Goal: Transaction & Acquisition: Complete application form

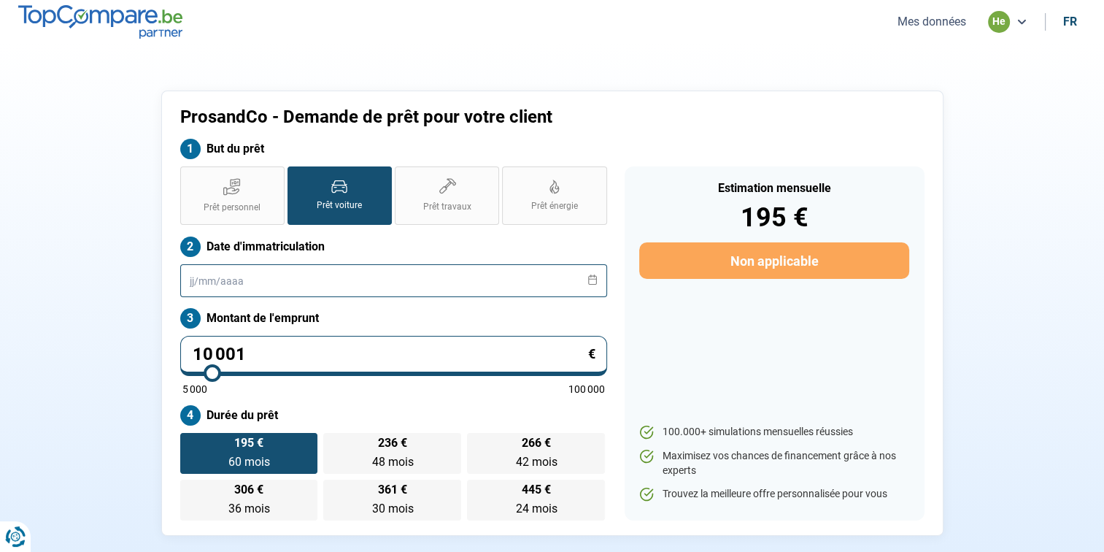
click at [266, 282] on input "text" at bounding box center [393, 280] width 427 height 33
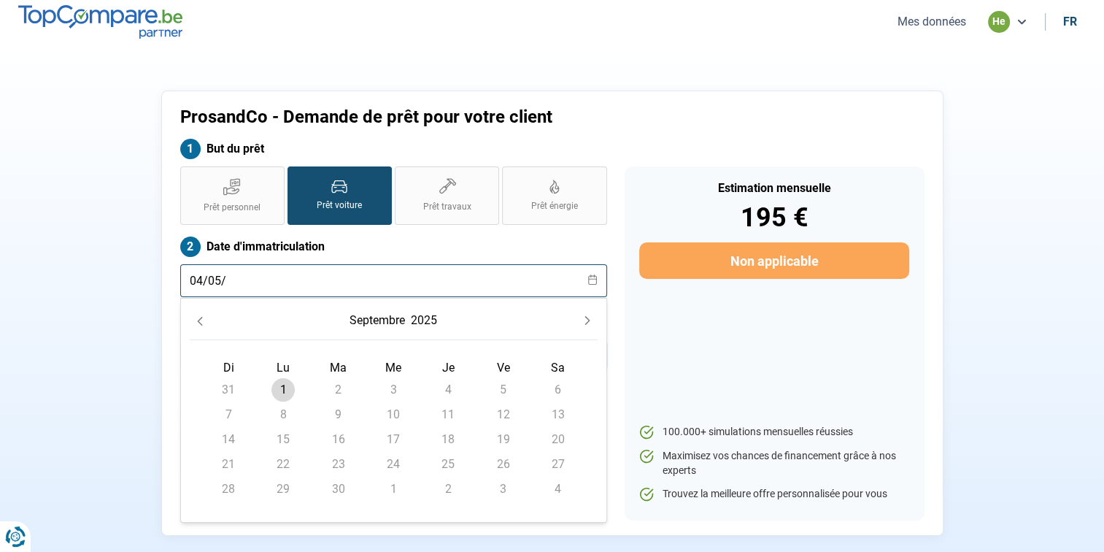
type input "04/05/"
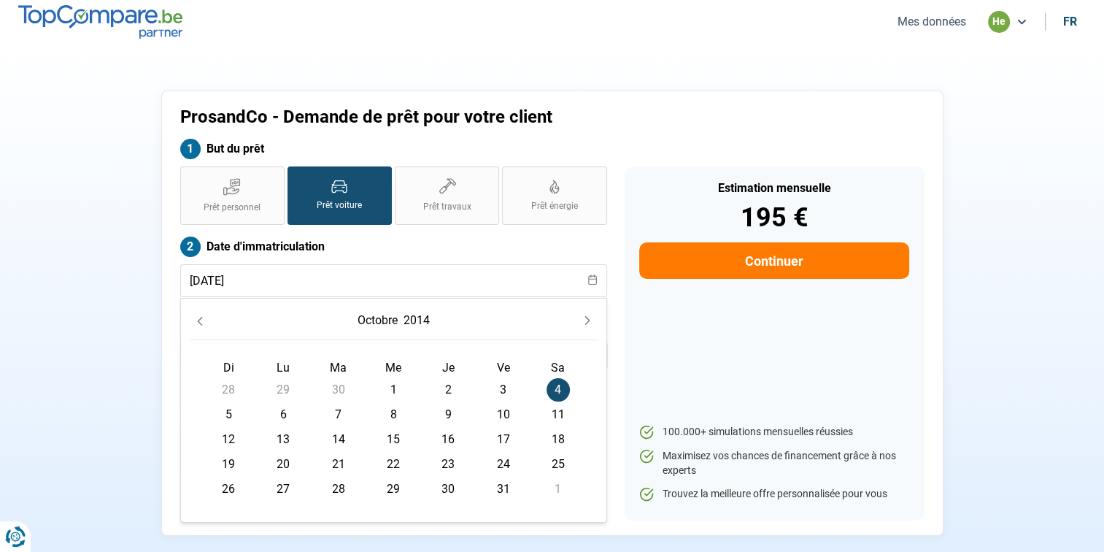
click at [338, 418] on span "7" at bounding box center [338, 414] width 23 height 23
type input "[DATE]"
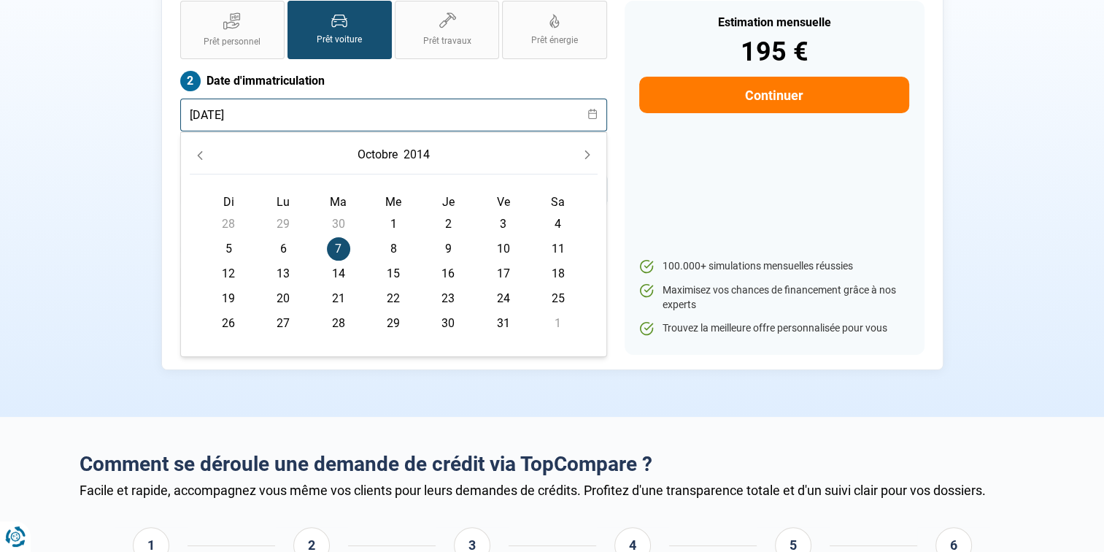
scroll to position [192, 0]
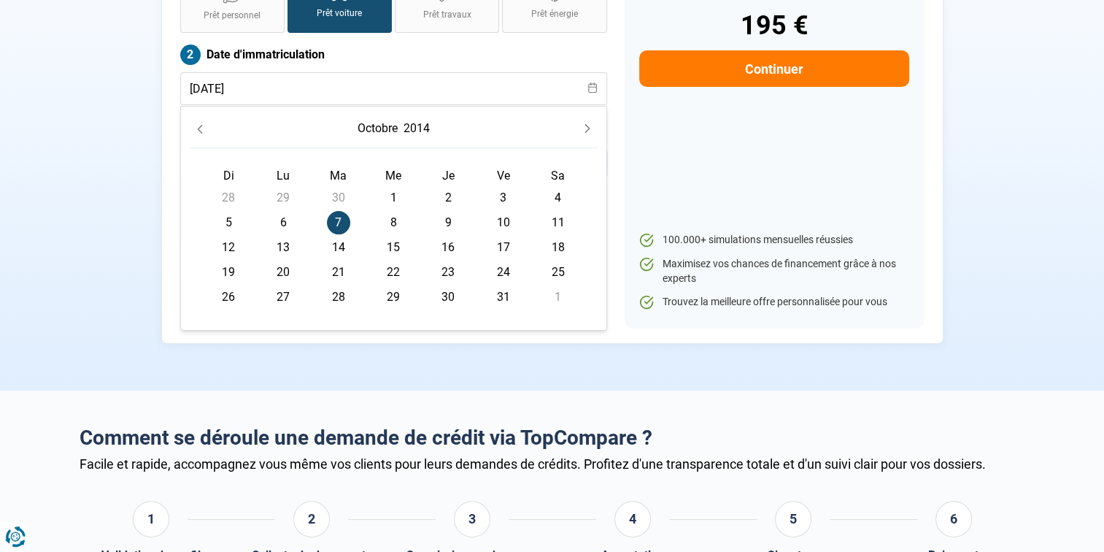
click at [641, 191] on div "Estimation mensuelle 195 € Continuer 100.000+ simulations mensuelles réussies M…" at bounding box center [774, 151] width 300 height 354
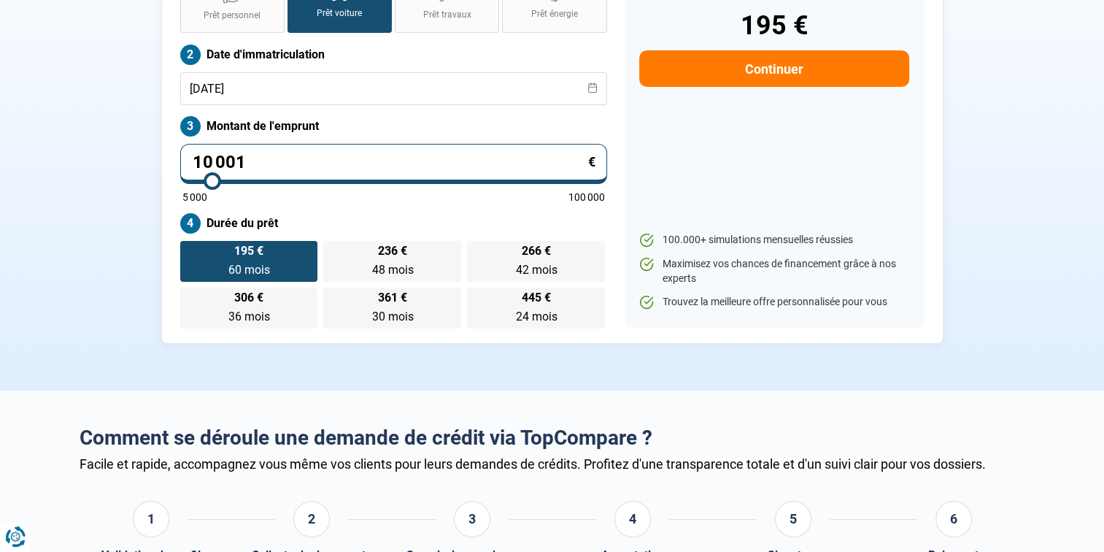
click at [307, 155] on input "10 001" at bounding box center [393, 164] width 427 height 40
type input "1 000"
type input "5000"
type input "100"
type input "5000"
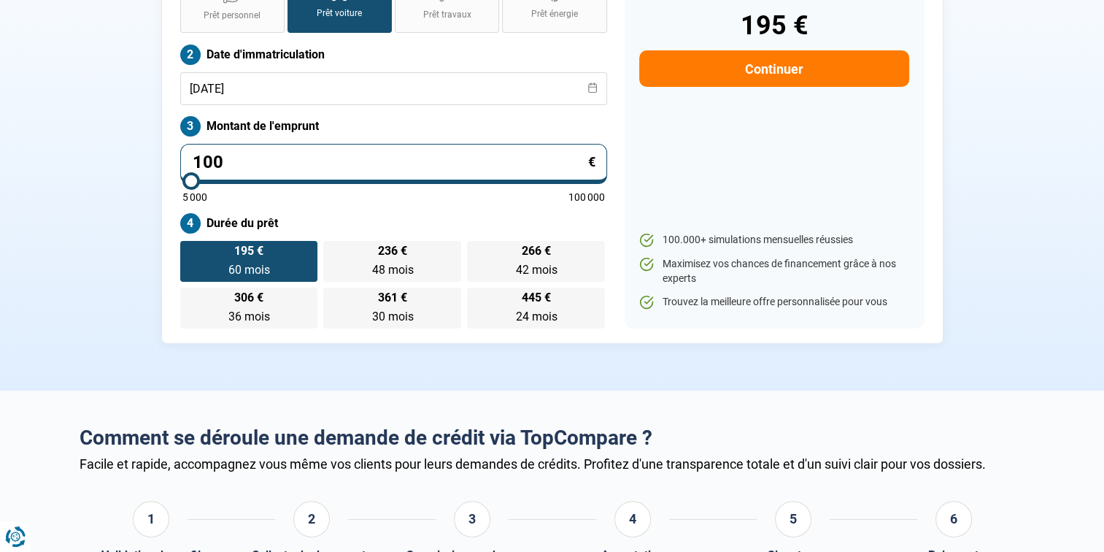
type input "10"
type input "5000"
type input "1"
type input "5000"
type input "0"
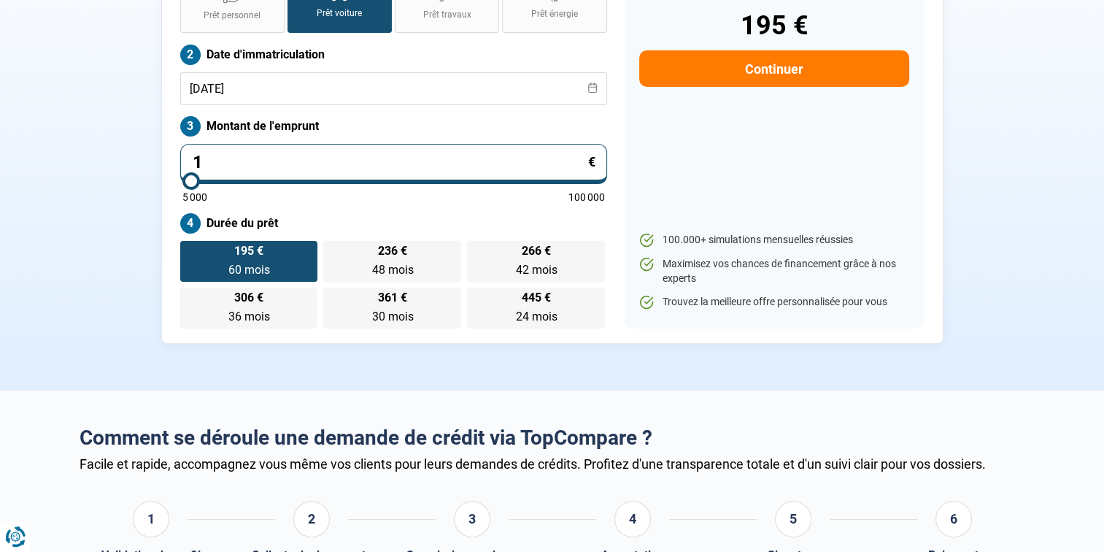
type input "5000"
type input "1"
type input "5000"
type input "13"
type input "5000"
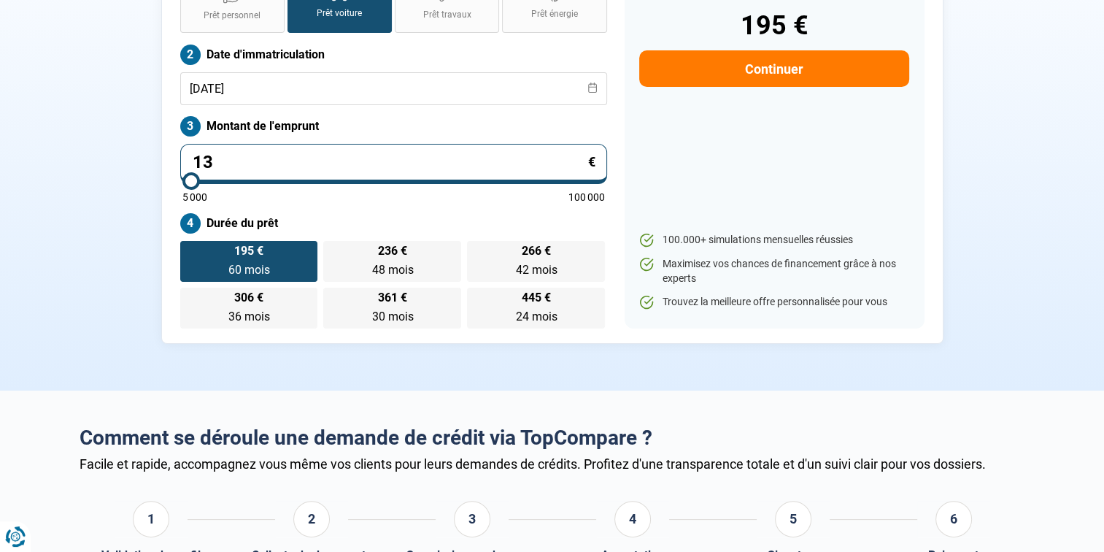
type input "139"
type input "5000"
type input "1 399"
type input "5000"
type input "13 990"
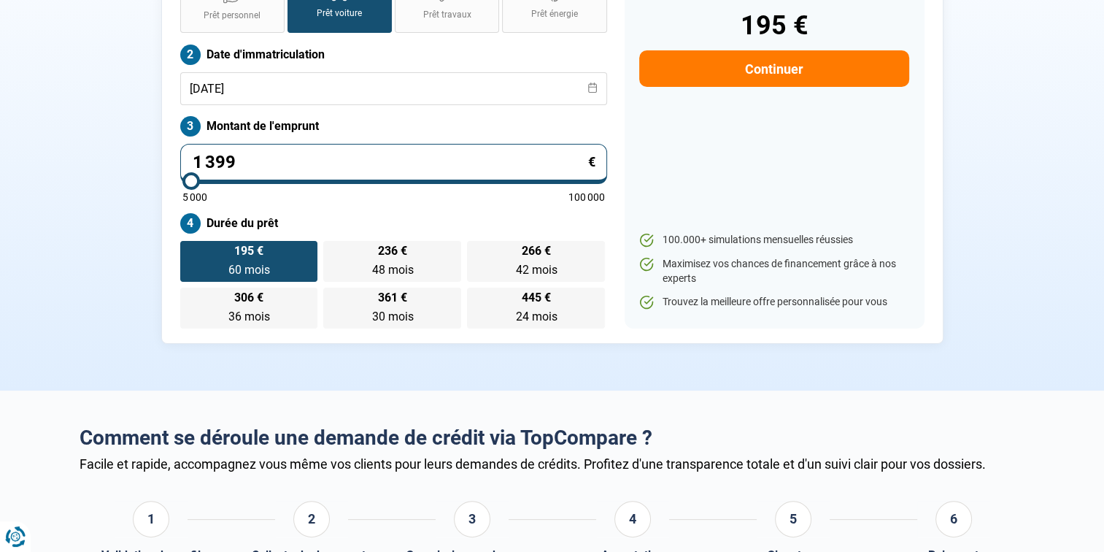
type input "14000"
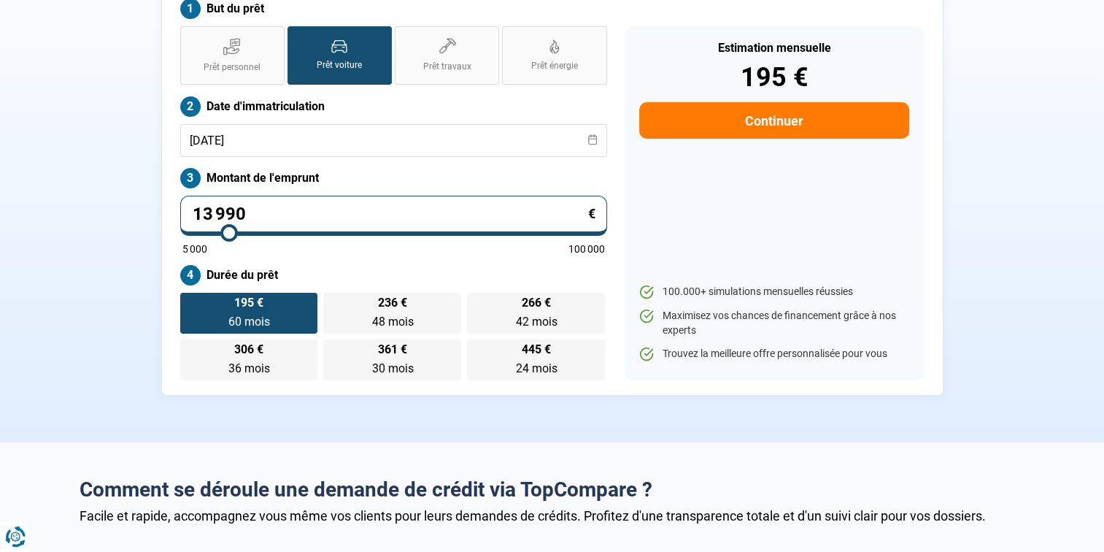
scroll to position [116, 0]
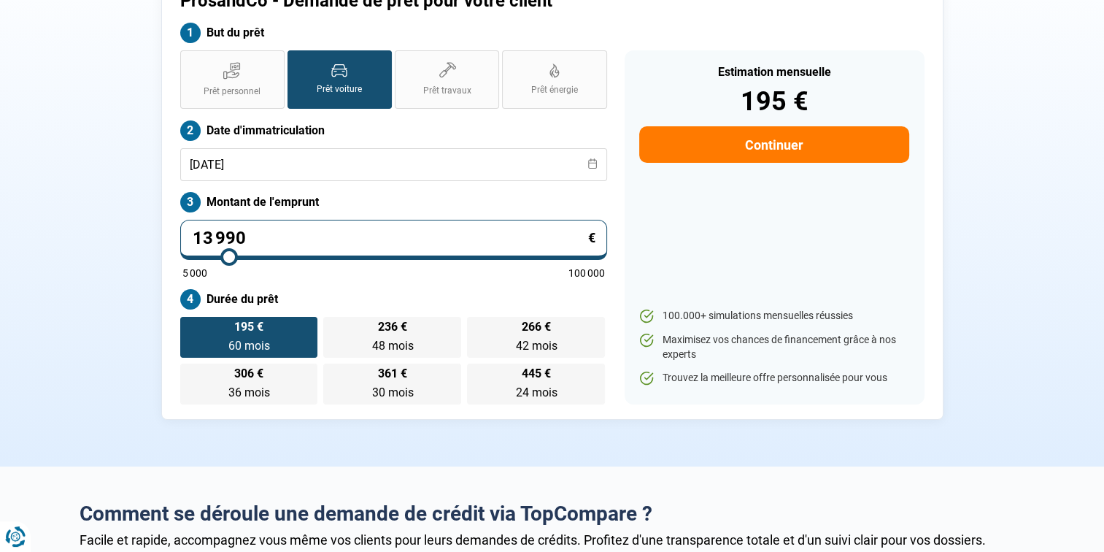
type input "13 990"
type input "14000"
click at [735, 155] on button "Continuer" at bounding box center [773, 144] width 269 height 36
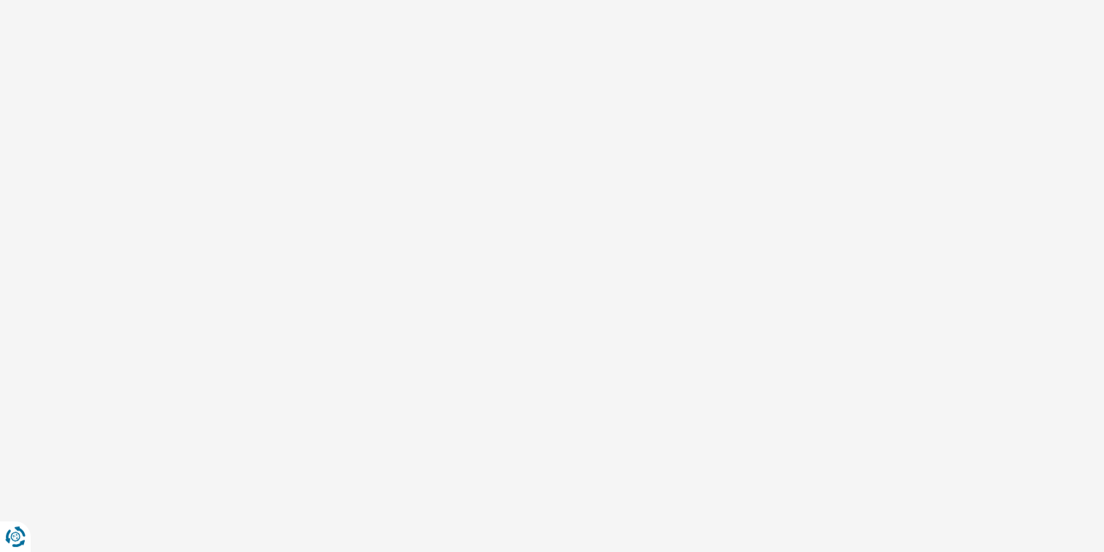
scroll to position [106, 0]
select select "32"
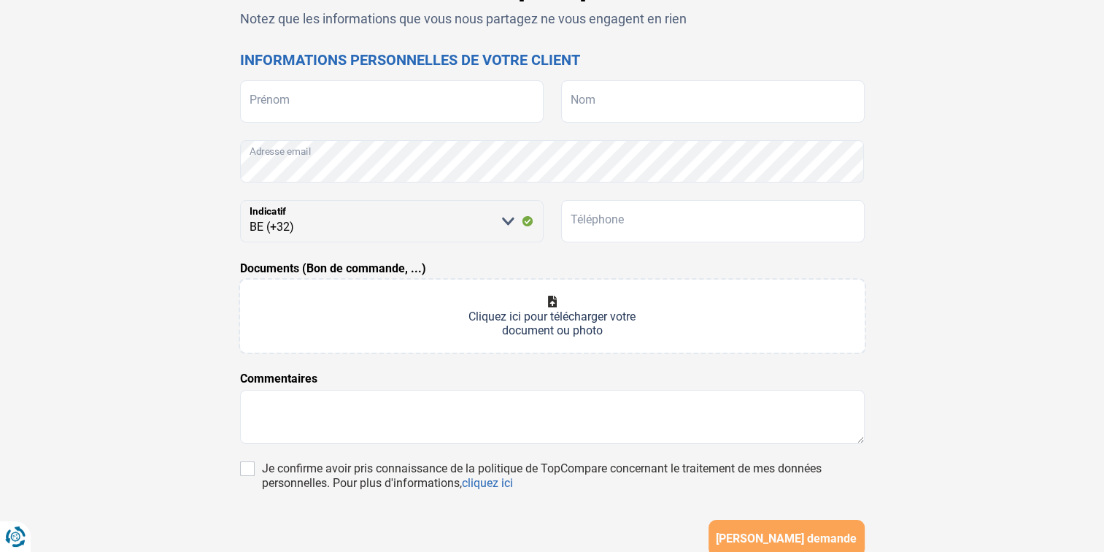
scroll to position [75, 0]
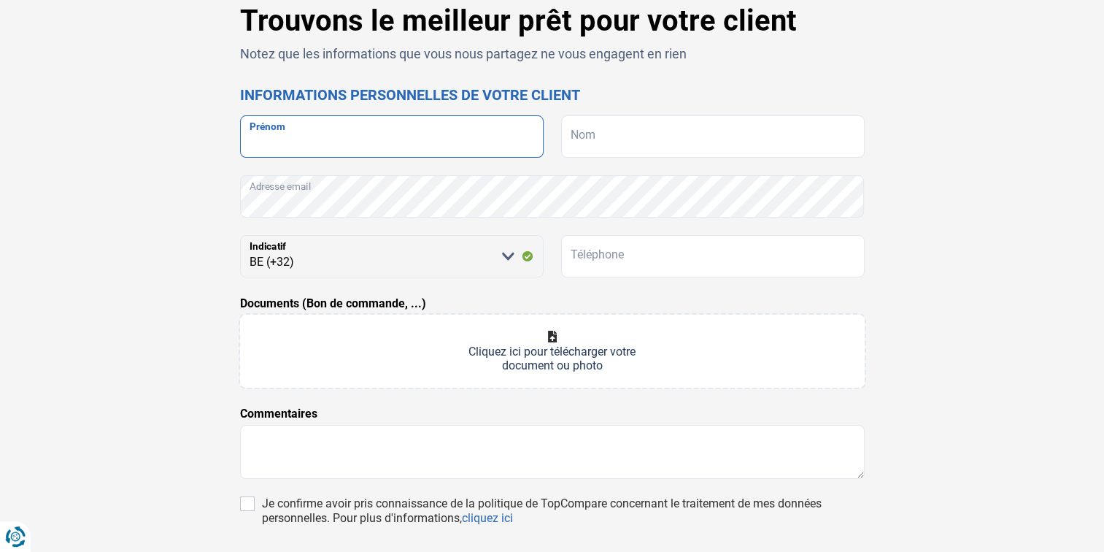
click at [344, 142] on input "Prénom" at bounding box center [391, 136] width 303 height 42
type input "[PERSON_NAME]"
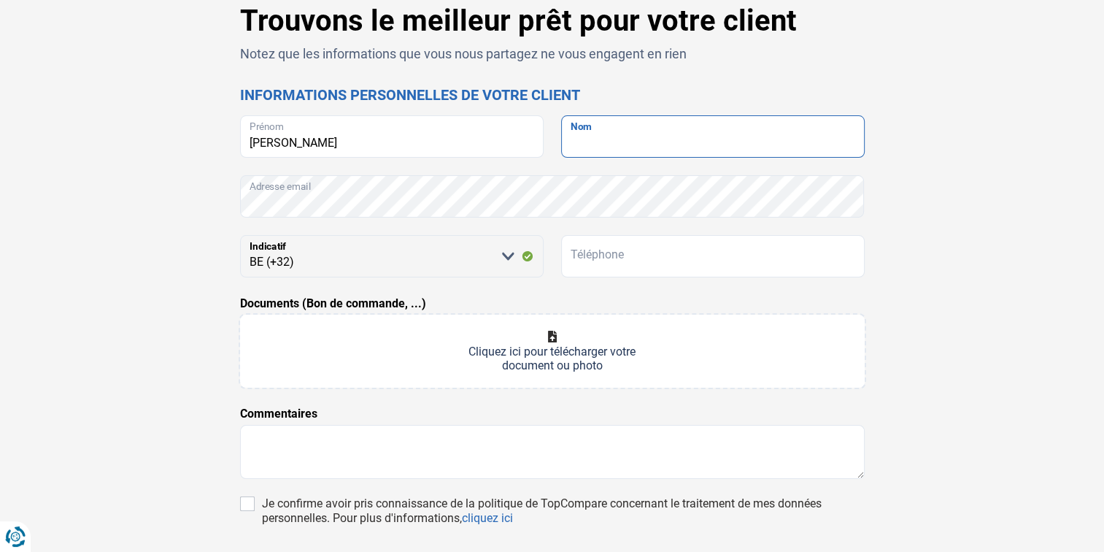
type input "vanooteghem"
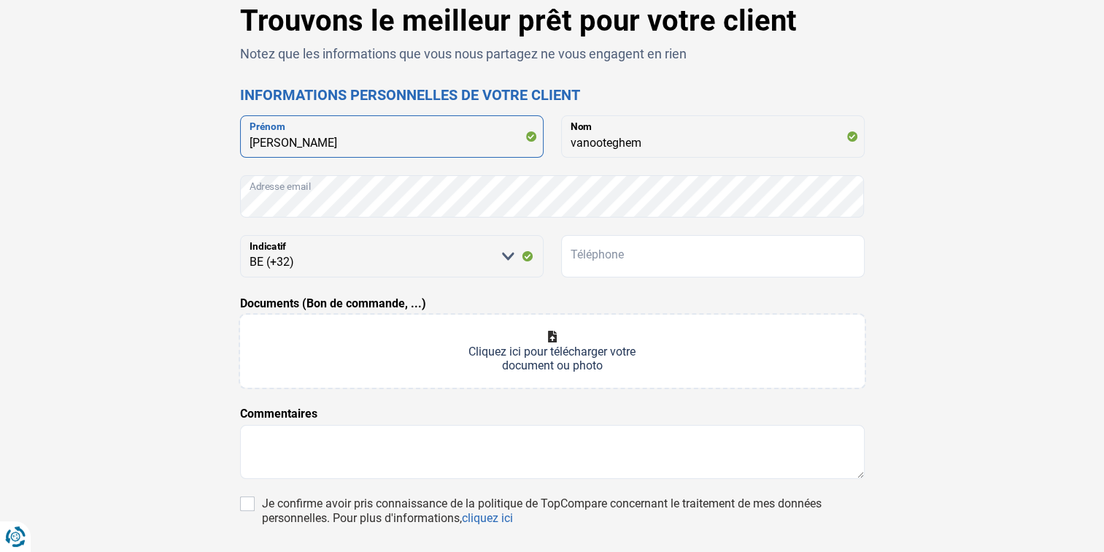
type input "aymeric"
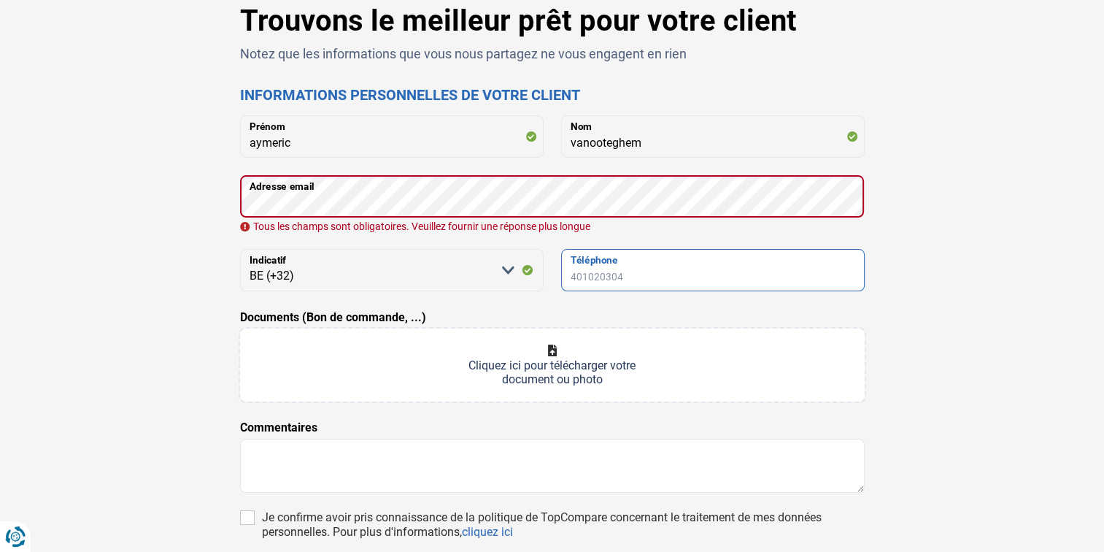
click at [604, 276] on input "Téléphone" at bounding box center [712, 270] width 303 height 42
type input "470851332"
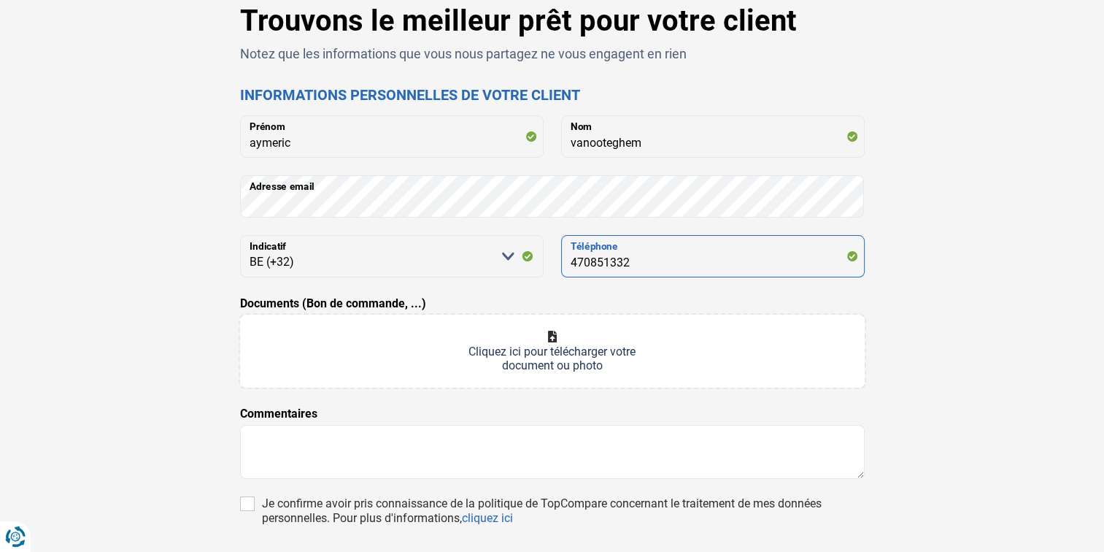
click at [570, 262] on input "470851332" at bounding box center [712, 256] width 303 height 42
click at [506, 412] on form "aymeric Prénom vanooteghem Nom Adresse email [PERSON_NAME] sélectionner une opt…" at bounding box center [552, 353] width 624 height 476
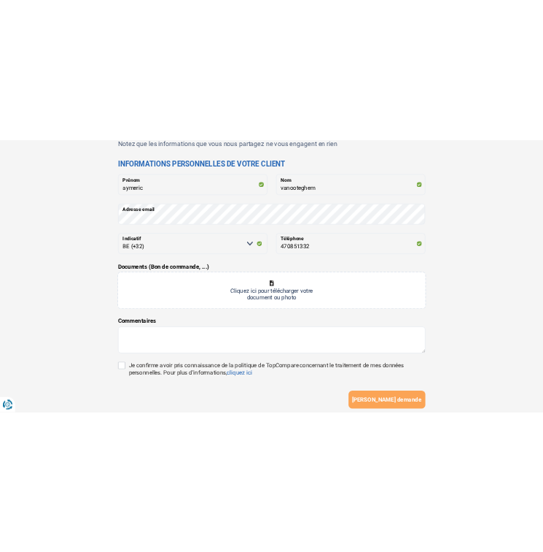
scroll to position [0, 0]
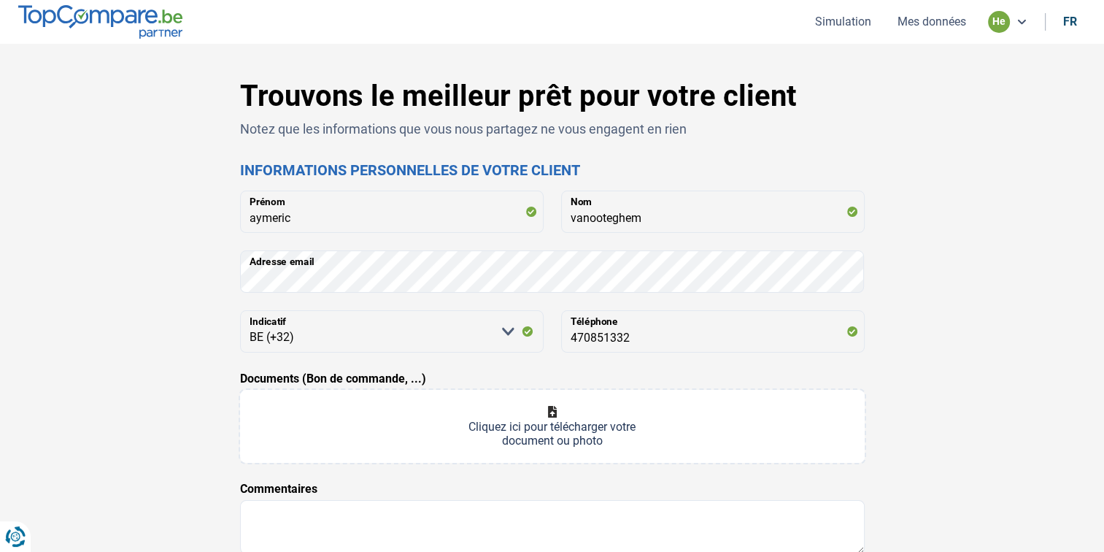
drag, startPoint x: 243, startPoint y: 235, endPoint x: 120, endPoint y: 158, distance: 145.5
drag, startPoint x: 120, startPoint y: 158, endPoint x: 120, endPoint y: 144, distance: 13.1
click at [120, 144] on div "Trouvons le meilleur prêt pour votre client Notez que les informations que vous…" at bounding box center [552, 412] width 963 height 667
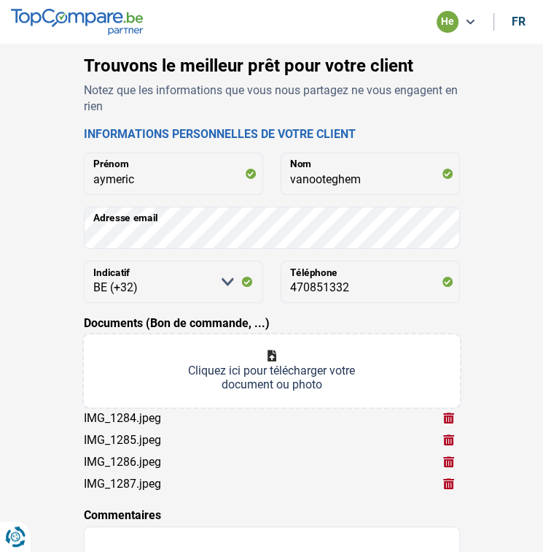
type input "C:\fakepath\IMG_1288.jpeg"
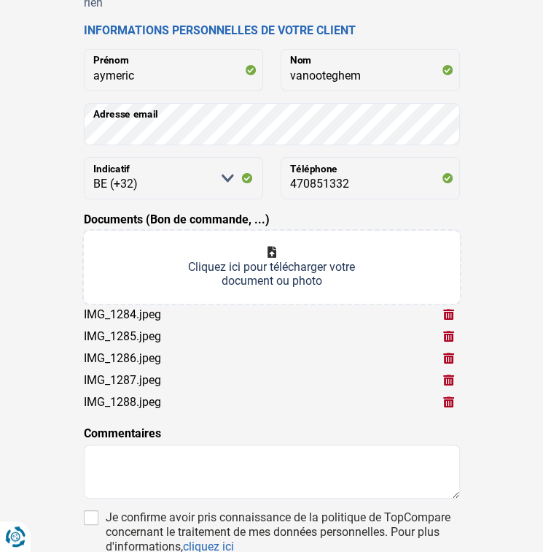
scroll to position [107, 0]
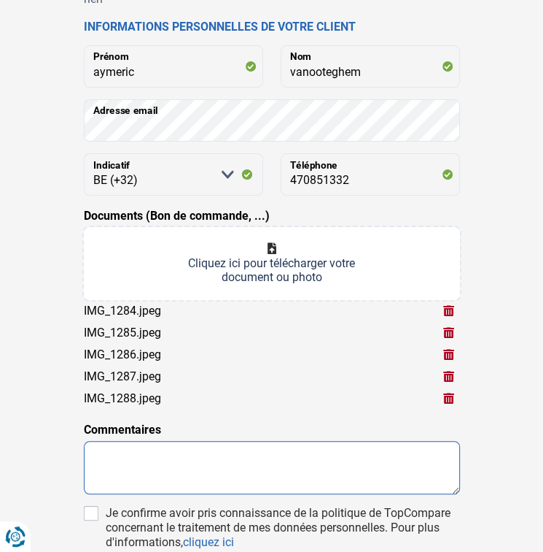
click at [247, 465] on textarea at bounding box center [272, 468] width 376 height 54
click at [330, 470] on textarea "pret pour une voiture d'occasion bmw520" at bounding box center [272, 468] width 376 height 54
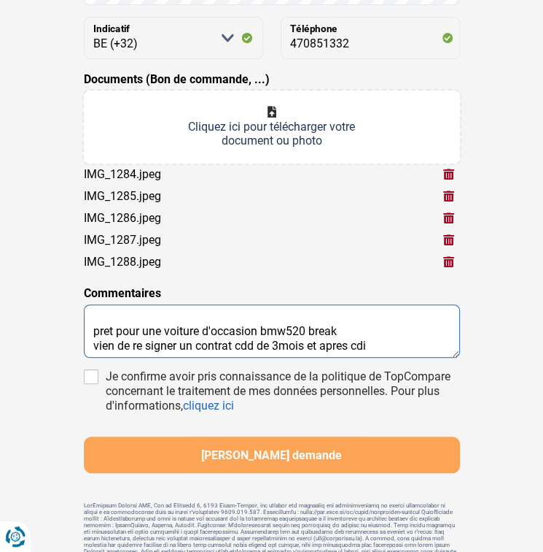
scroll to position [251, 0]
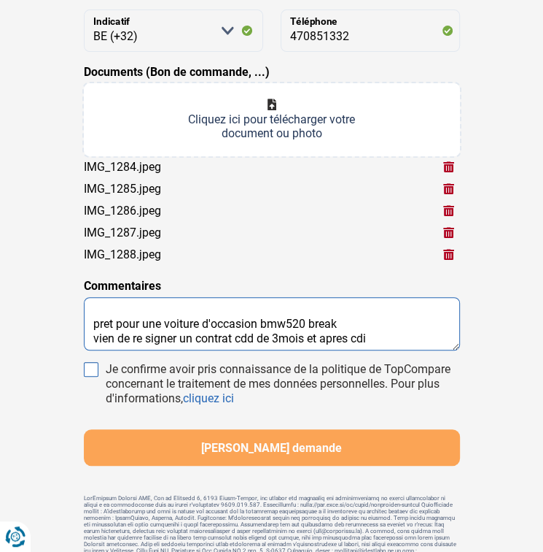
type textarea "pret pour une voiture d'occasion bmw520 break vien de re signer un contrat cdd …"
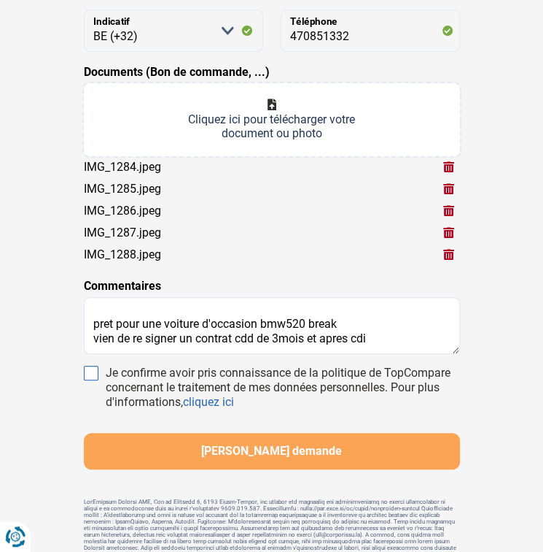
click at [87, 372] on input "Je confirme avoir pris connaissance de la politique de TopCompare concernant le…" at bounding box center [91, 372] width 15 height 15
checkbox input "true"
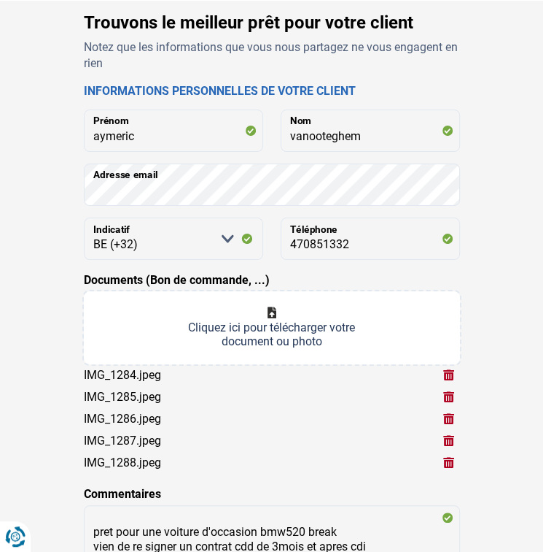
scroll to position [0, 0]
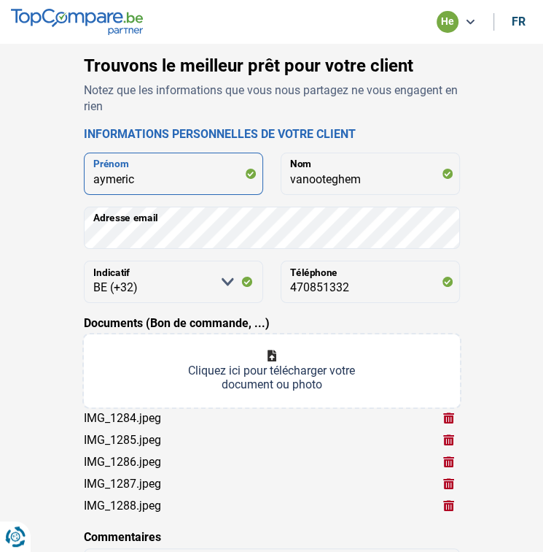
click at [139, 175] on input "aymeric" at bounding box center [173, 173] width 179 height 42
type input "a"
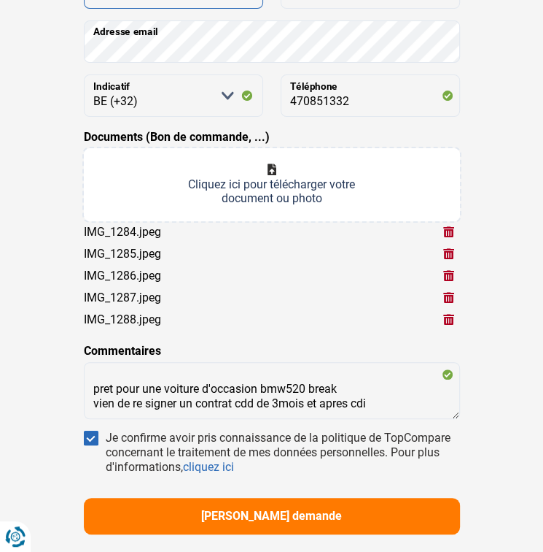
scroll to position [303, 0]
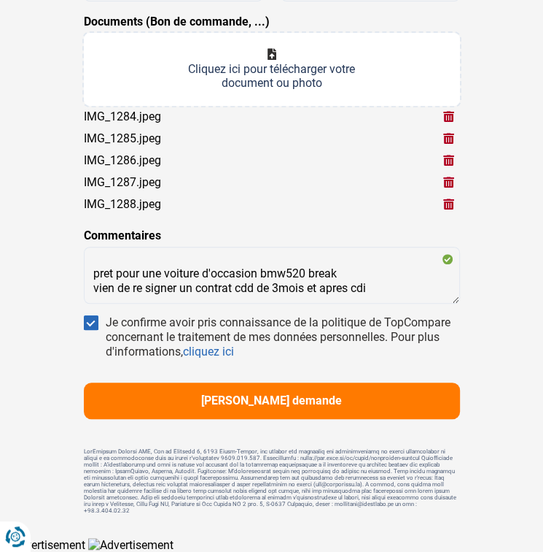
type input "[PERSON_NAME]"
click at [323, 406] on button "[PERSON_NAME] demande" at bounding box center [272, 400] width 376 height 36
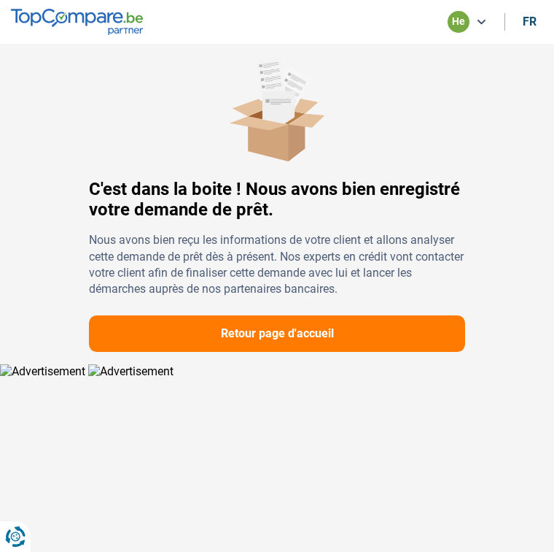
click at [360, 320] on button "Retour page d'accueil" at bounding box center [277, 333] width 376 height 36
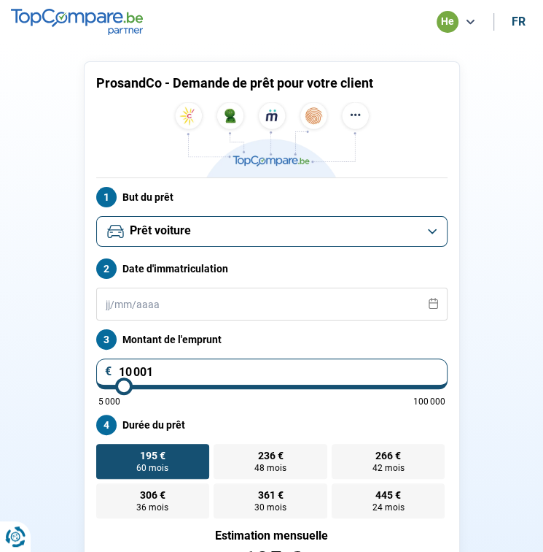
click at [456, 25] on div "he" at bounding box center [448, 22] width 22 height 22
click at [426, 44] on button "Mes données" at bounding box center [403, 51] width 130 height 15
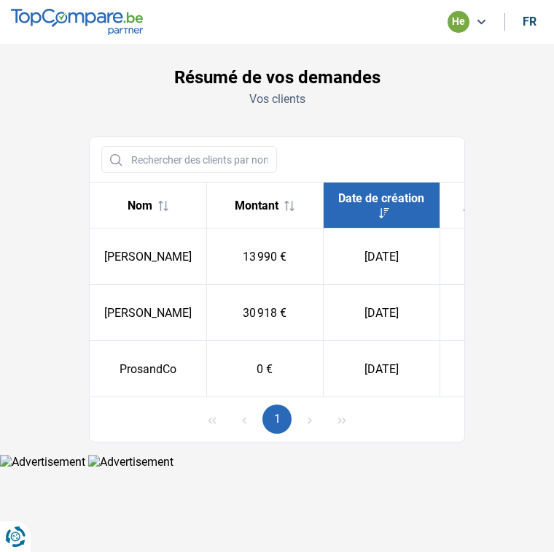
click at [462, 23] on div "he" at bounding box center [459, 22] width 22 height 22
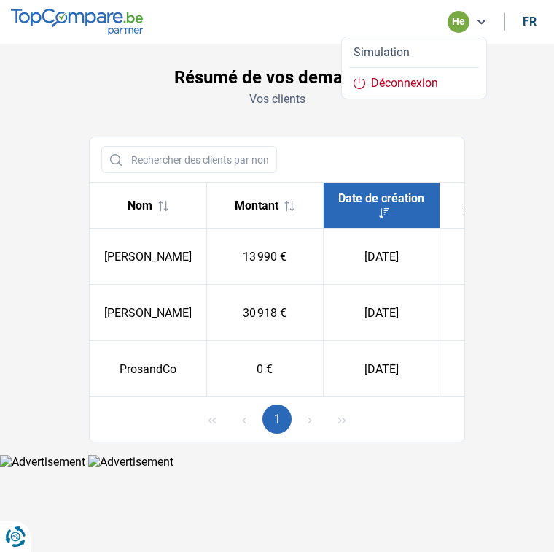
click at [447, 50] on button "Simulation" at bounding box center [414, 51] width 130 height 15
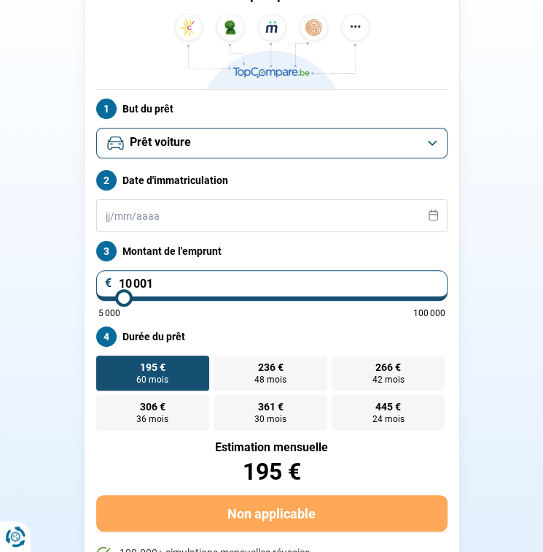
scroll to position [140, 0]
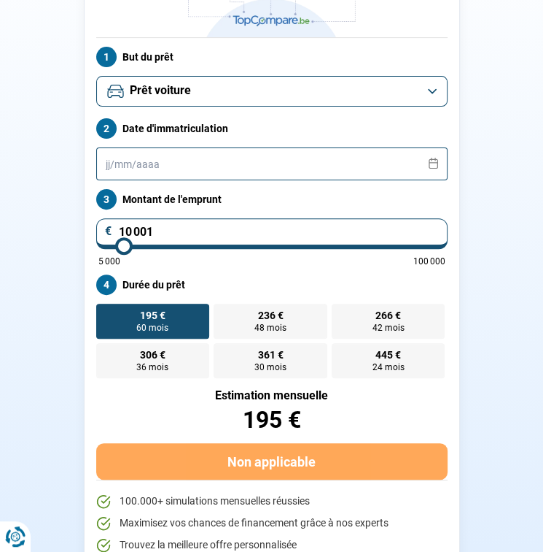
click at [168, 166] on input "text" at bounding box center [272, 163] width 352 height 33
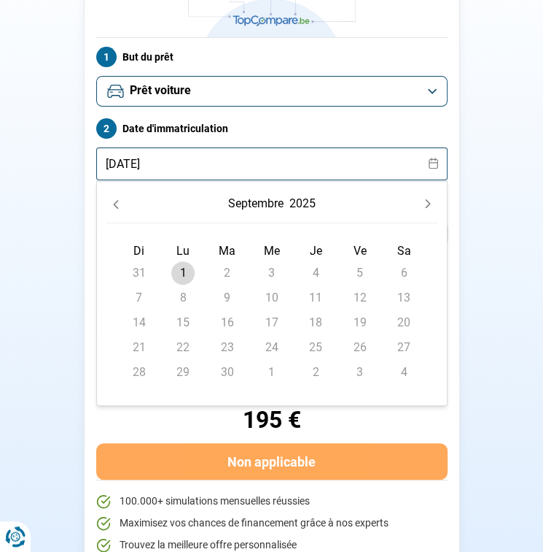
type input "[DATE]"
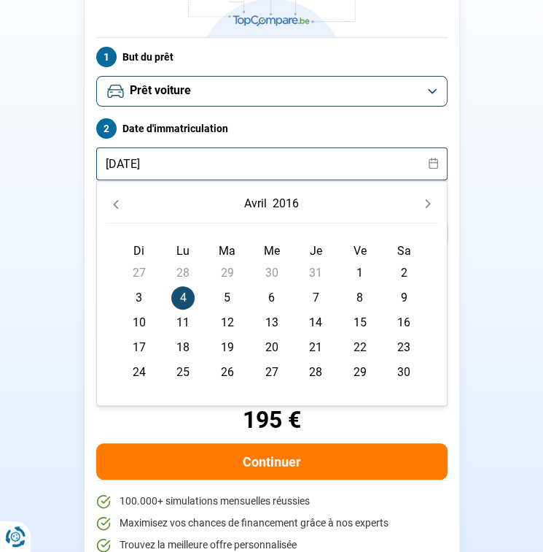
type input "[DATE]"
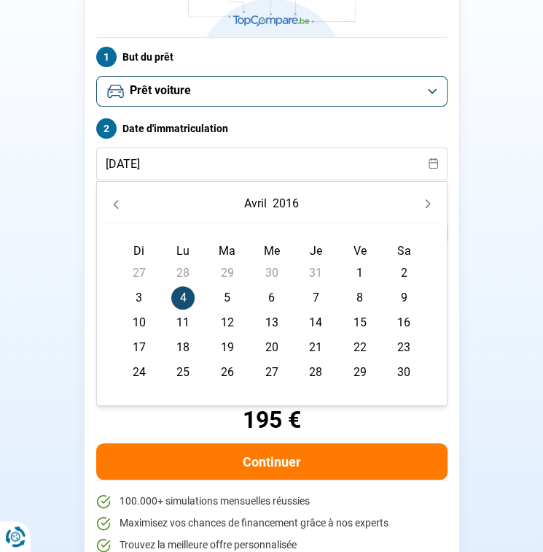
click at [185, 299] on span "4" at bounding box center [182, 297] width 23 height 23
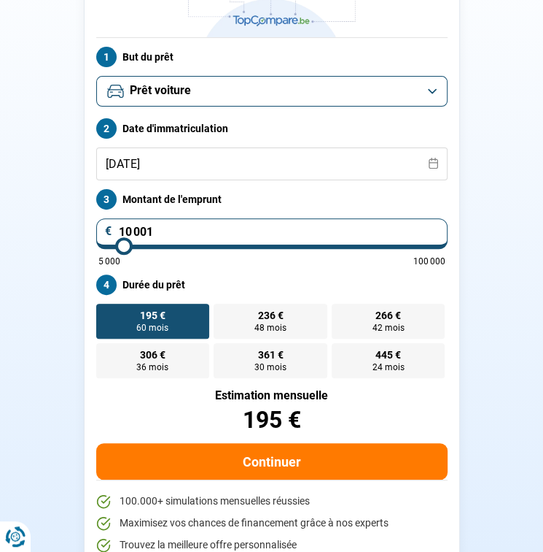
click at [181, 230] on input "10 001" at bounding box center [272, 233] width 352 height 31
type input "1 000"
type input "5000"
type input "100"
type input "5000"
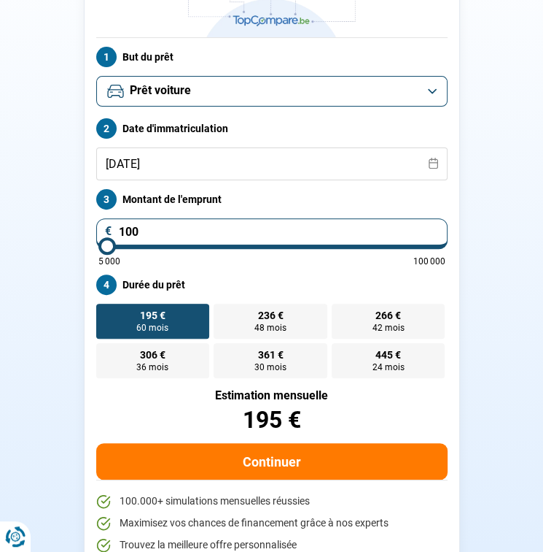
type input "10"
type input "5000"
type input "1"
type input "5000"
type input "0"
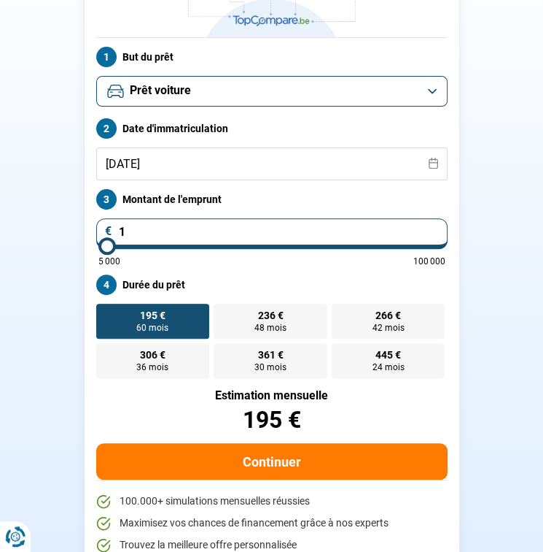
type input "5000"
type input "1"
type input "5000"
type input "13"
type input "5000"
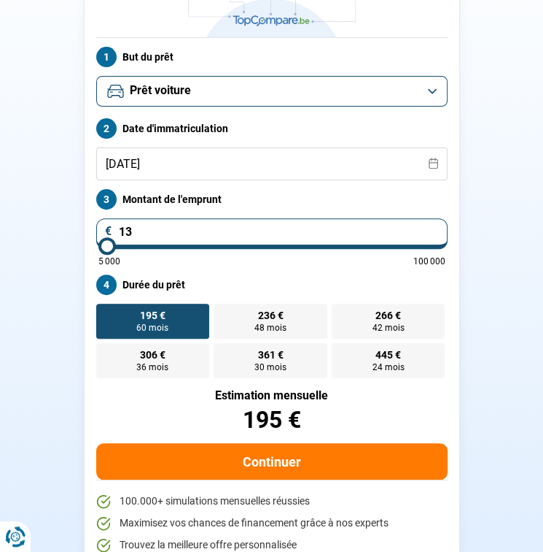
type input "139"
type input "5000"
type input "1 399"
type input "5000"
type input "13 990"
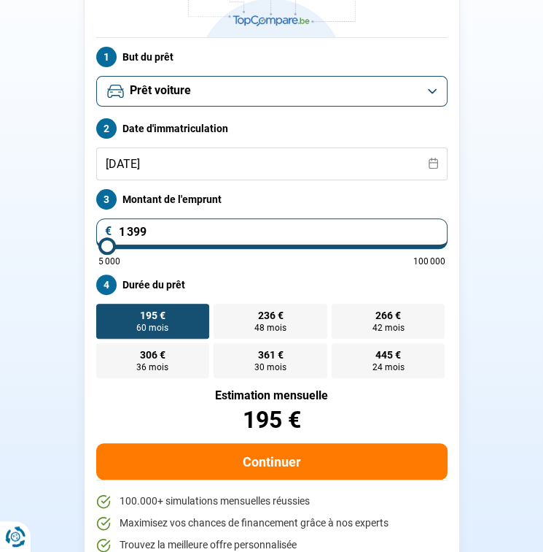
type input "14000"
type input "13 990"
type input "14000"
click at [317, 446] on button "Continuer" at bounding box center [272, 461] width 352 height 36
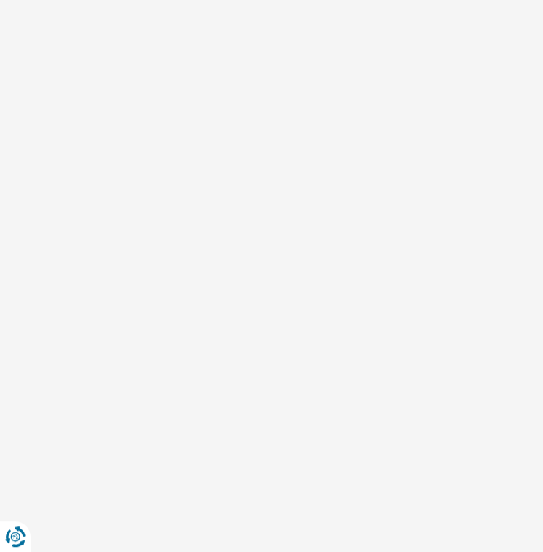
scroll to position [66, 0]
select select "32"
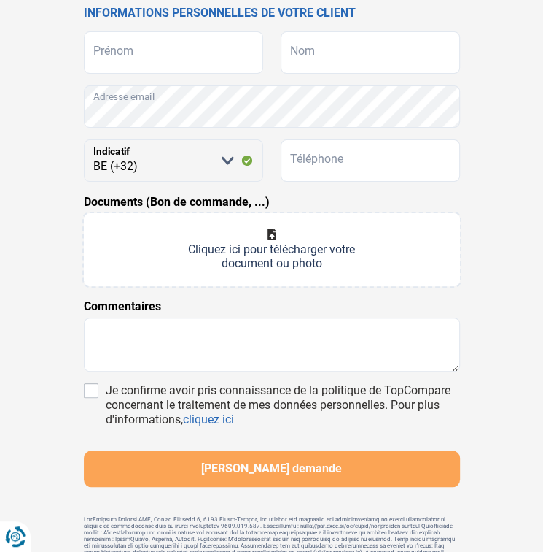
scroll to position [0, 0]
